Goal: Information Seeking & Learning: Learn about a topic

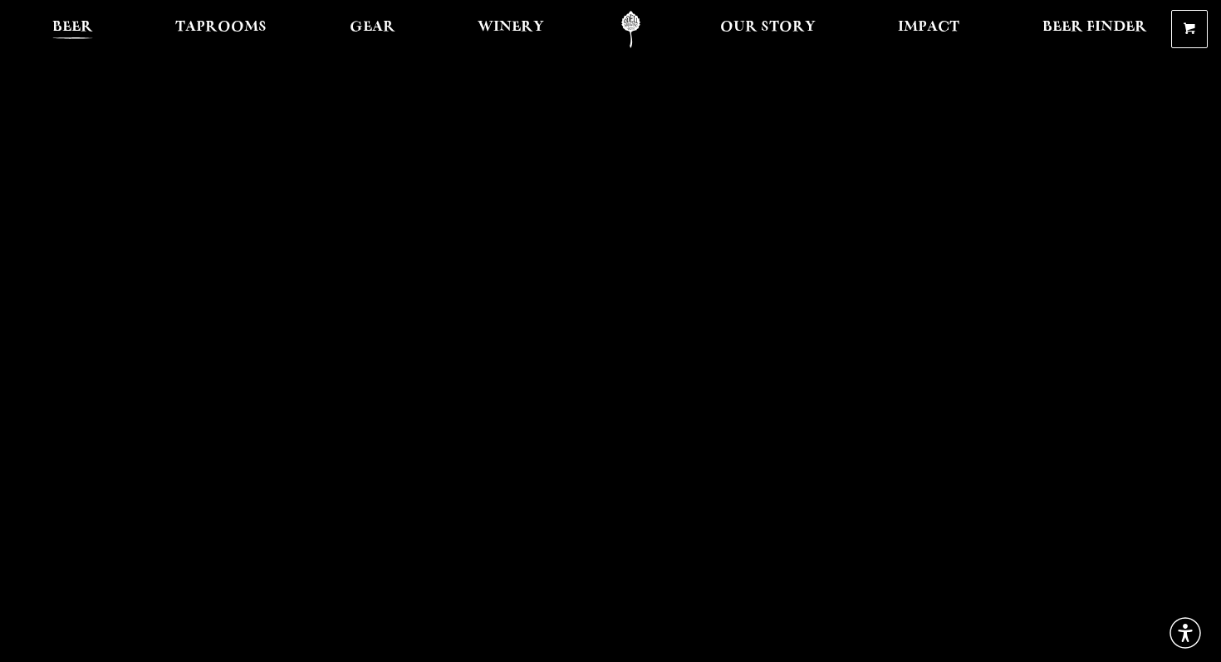
click at [80, 25] on span "Beer" at bounding box center [72, 27] width 41 height 13
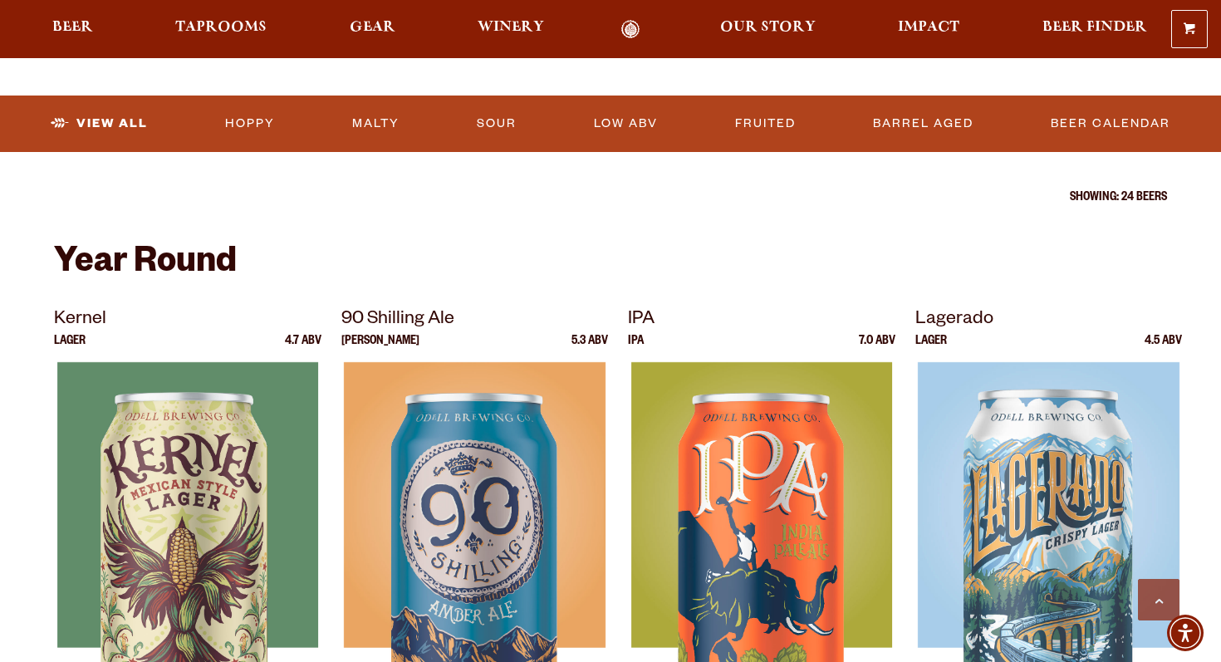
scroll to position [663, 0]
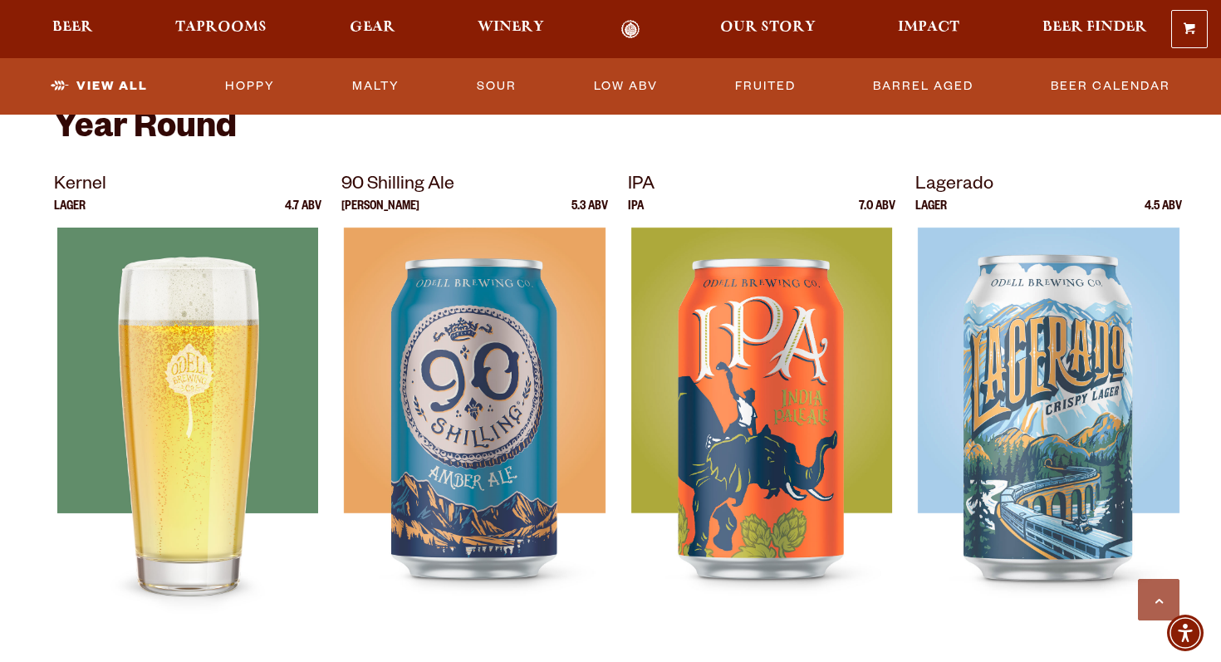
click at [184, 312] on img at bounding box center [187, 435] width 261 height 415
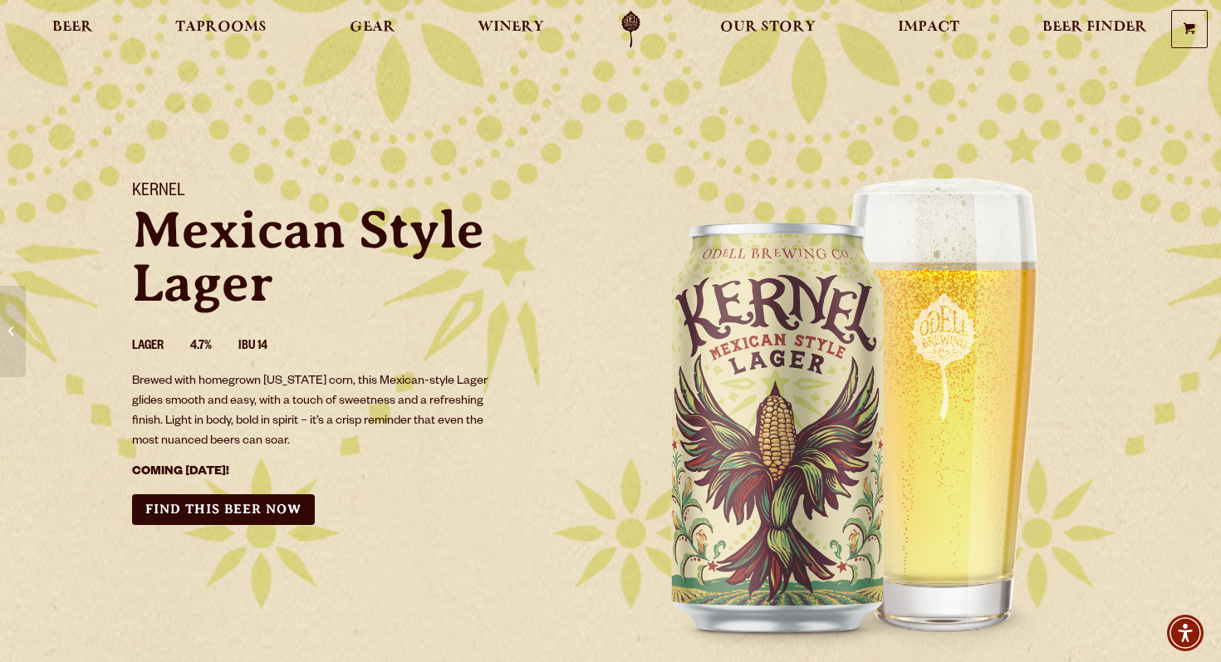
click at [389, 437] on p "Brewed with homegrown [US_STATE] corn, this Mexican-style Lager glides smooth a…" at bounding box center [315, 412] width 367 height 80
